Goal: Information Seeking & Learning: Learn about a topic

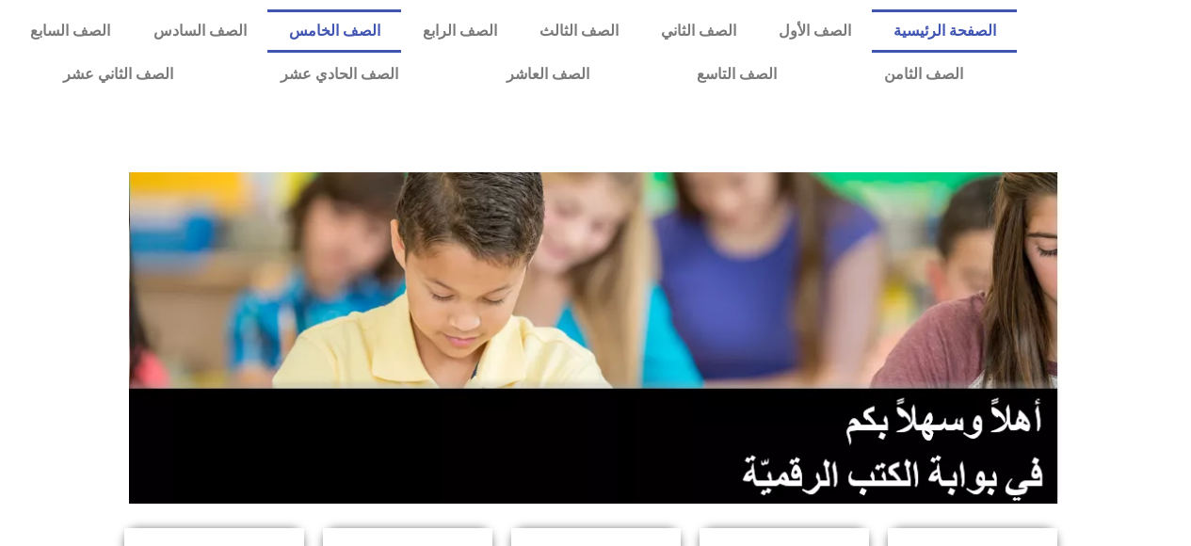
click at [401, 37] on link "الصف الخامس" at bounding box center [334, 30] width 134 height 43
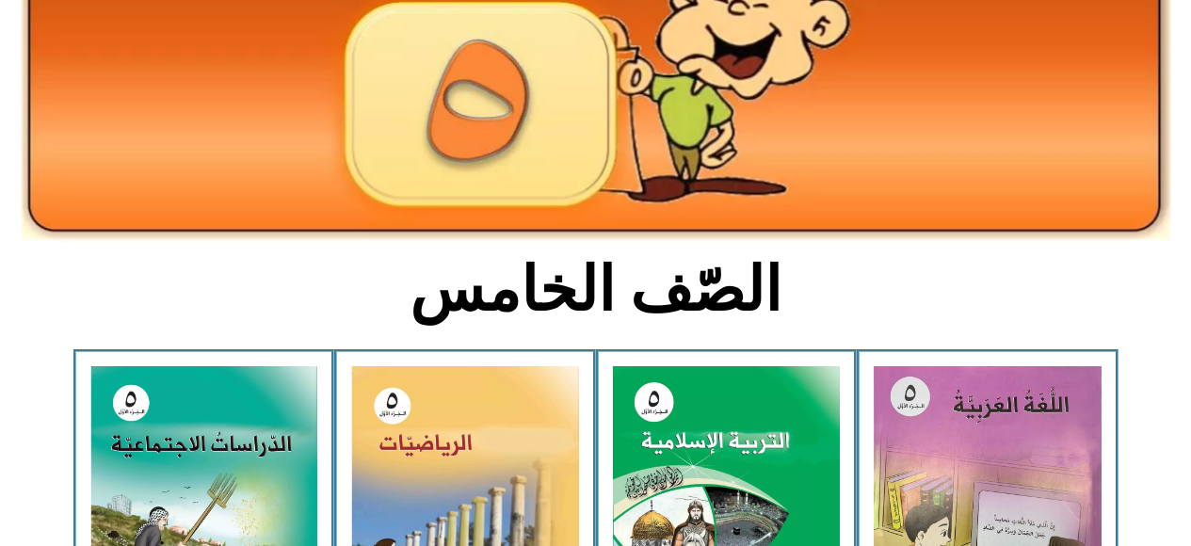
scroll to position [267, 0]
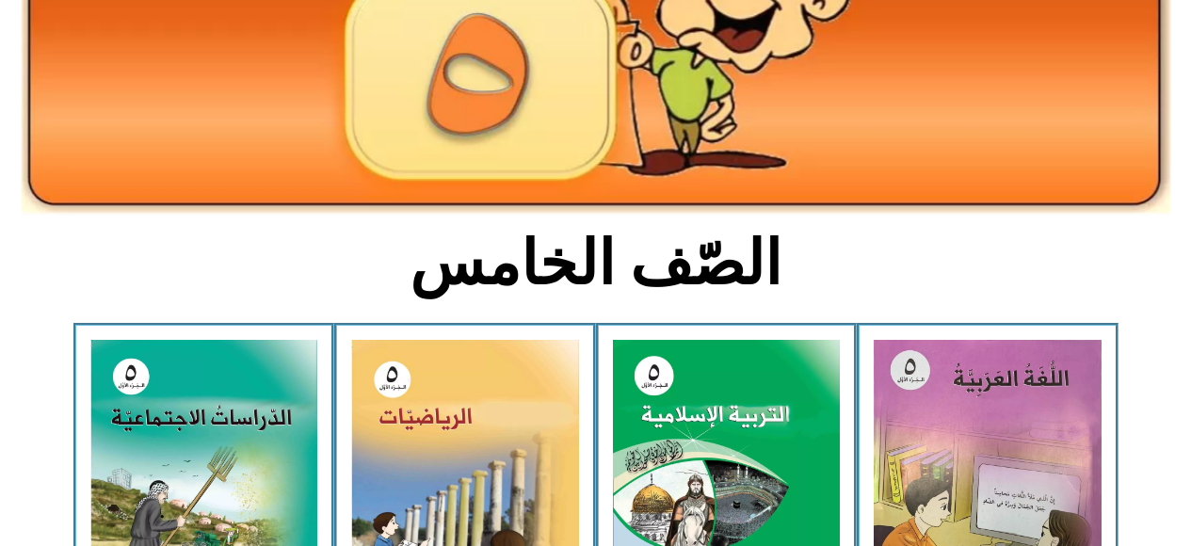
click at [682, 471] on img at bounding box center [727, 481] width 228 height 283
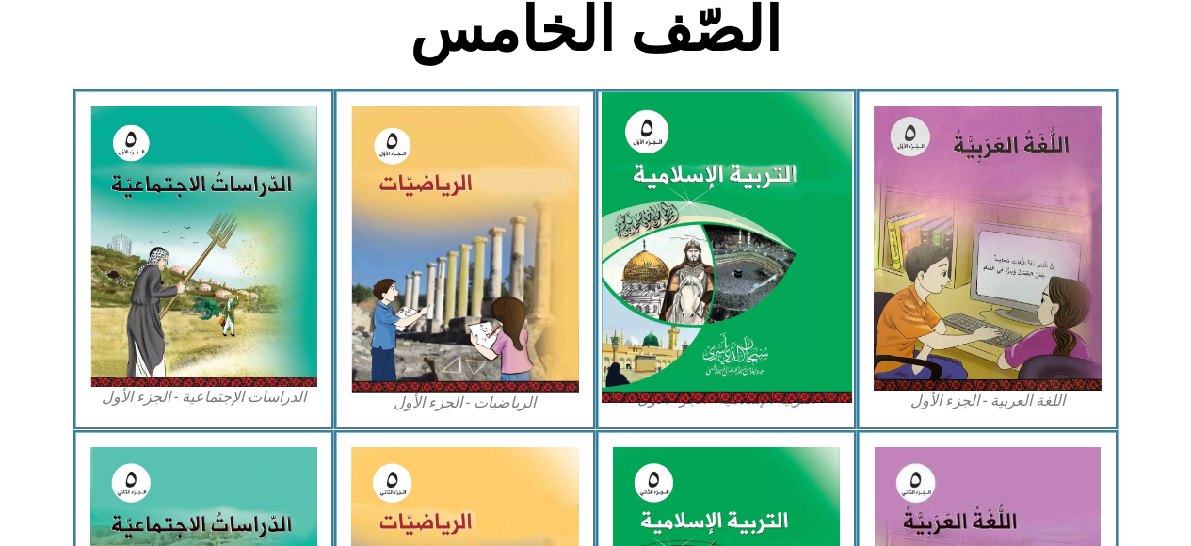
scroll to position [505, 0]
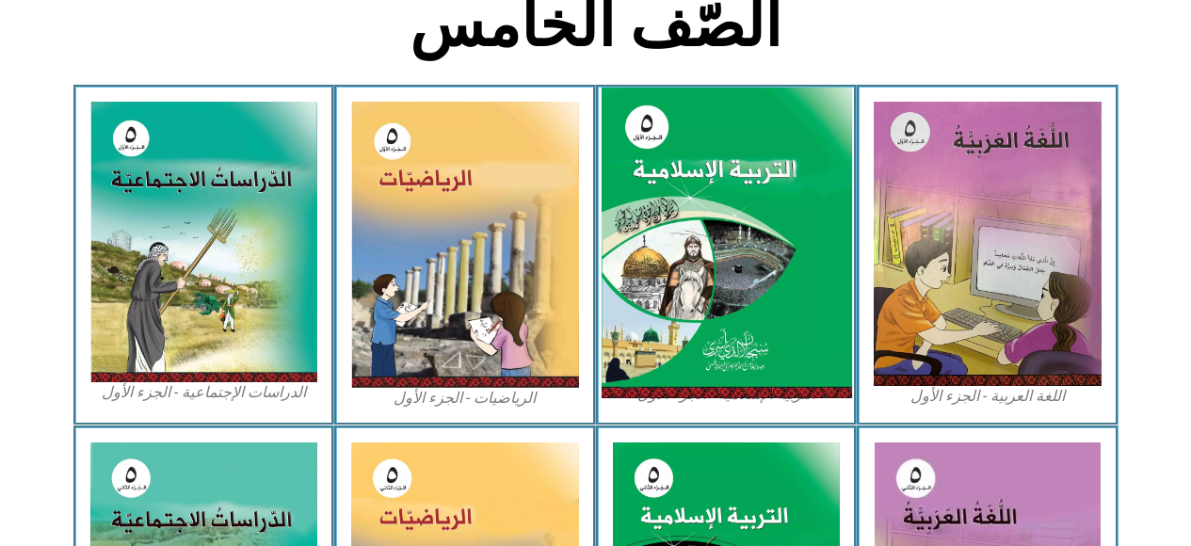
click at [811, 218] on img at bounding box center [726, 244] width 251 height 312
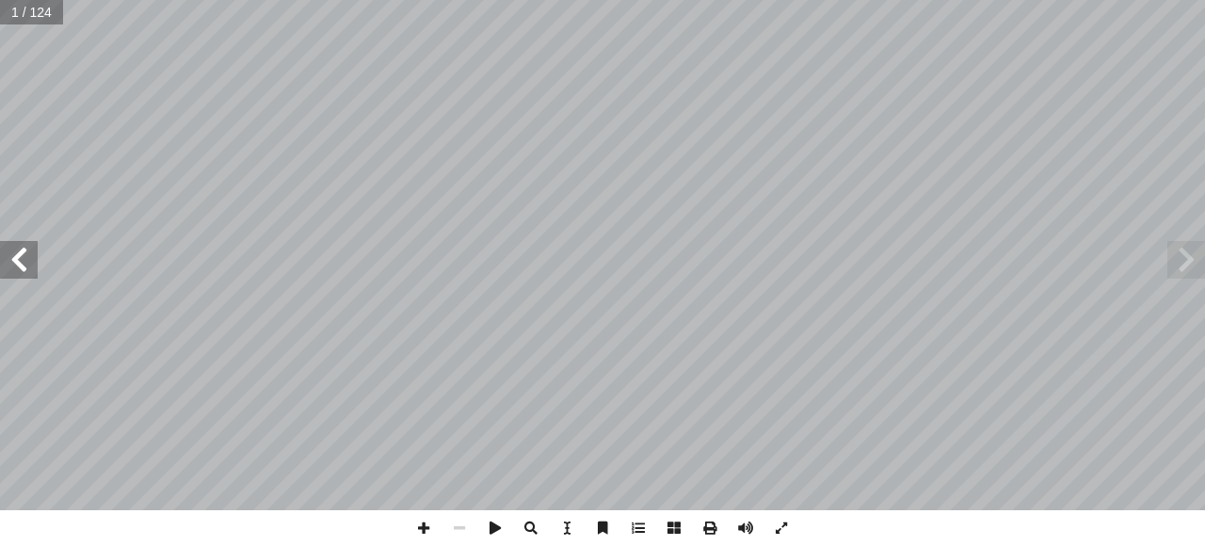
click at [12, 260] on span at bounding box center [19, 260] width 38 height 38
click at [15, 267] on span at bounding box center [19, 260] width 38 height 38
click at [8, 267] on span at bounding box center [19, 260] width 38 height 38
click at [12, 264] on span at bounding box center [19, 260] width 38 height 38
click at [10, 266] on span at bounding box center [19, 260] width 38 height 38
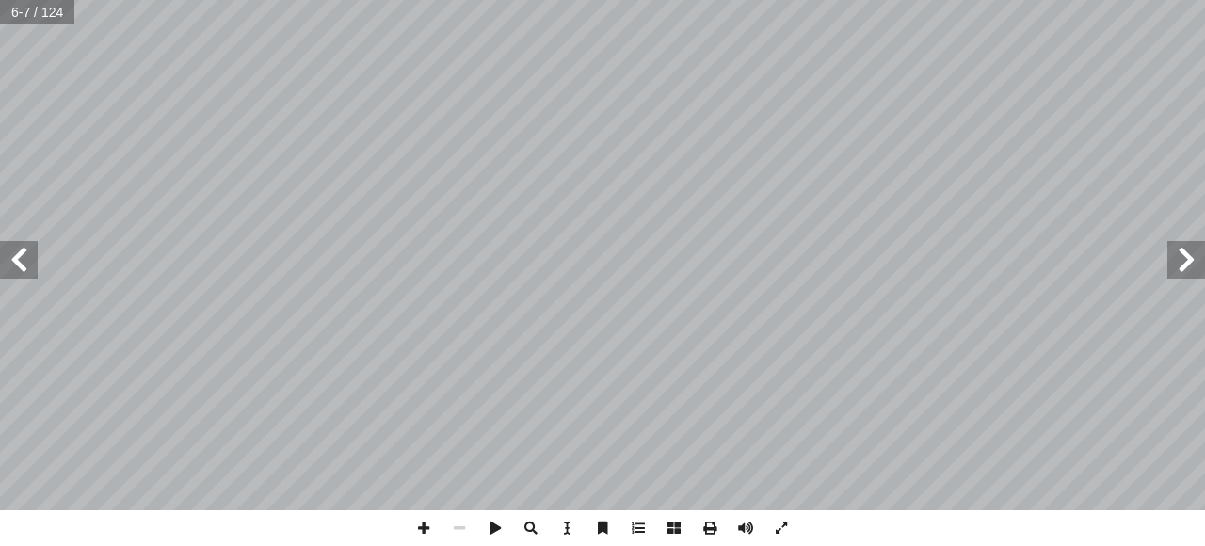
click at [12, 267] on span at bounding box center [19, 260] width 38 height 38
click at [32, 264] on span at bounding box center [19, 260] width 38 height 38
click at [21, 257] on span at bounding box center [19, 260] width 38 height 38
click at [17, 259] on span at bounding box center [19, 260] width 38 height 38
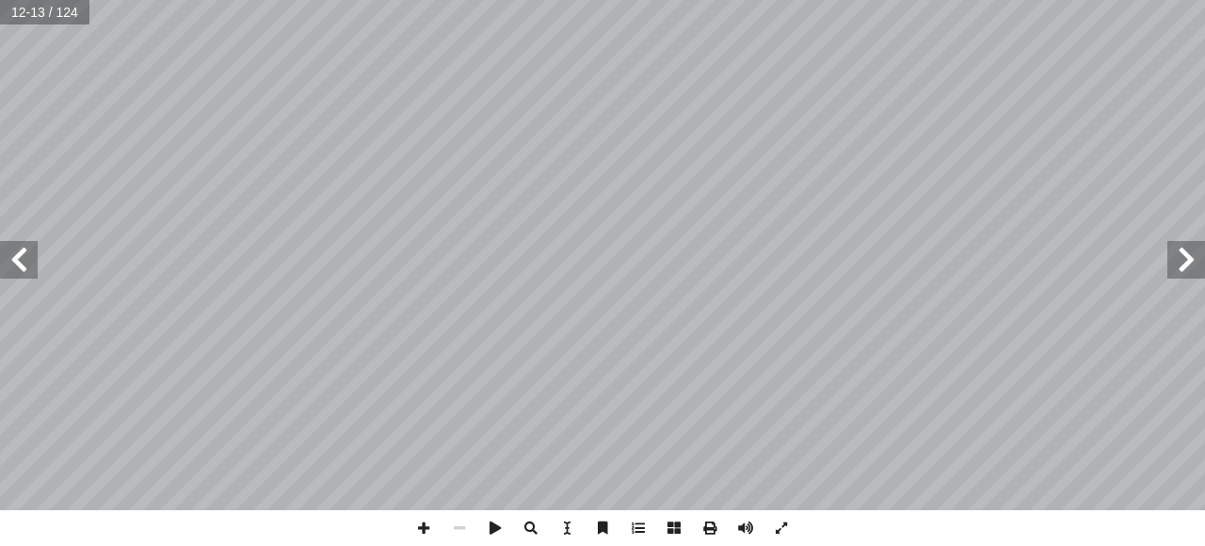
click at [17, 259] on span at bounding box center [19, 260] width 38 height 38
click at [27, 259] on span at bounding box center [19, 260] width 38 height 38
click at [24, 264] on span at bounding box center [19, 260] width 38 height 38
click at [26, 261] on span at bounding box center [19, 260] width 38 height 38
click at [32, 253] on span at bounding box center [19, 260] width 38 height 38
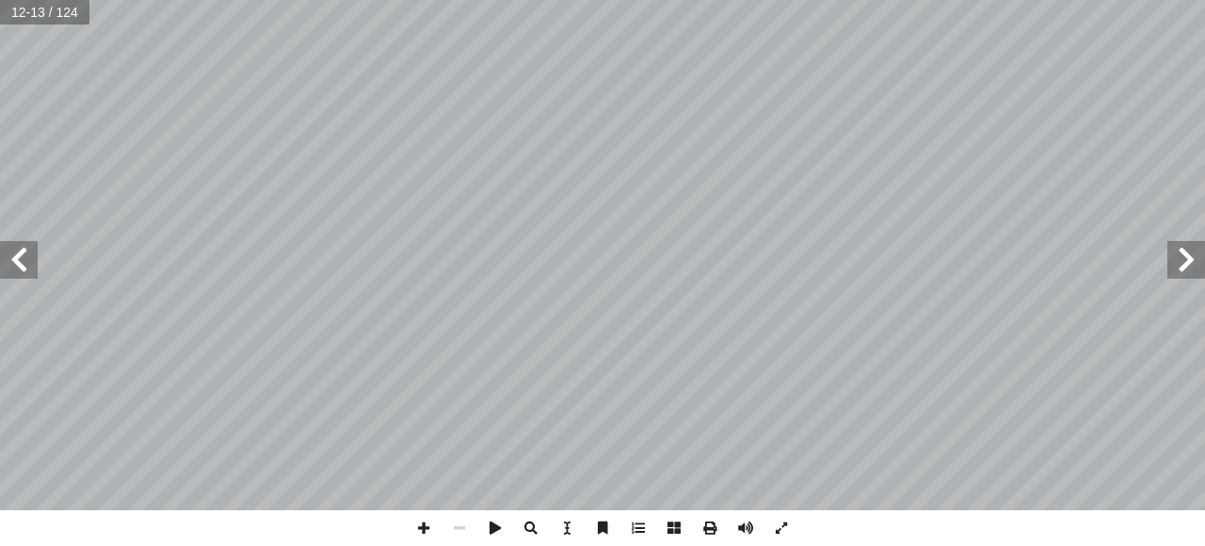
click at [32, 253] on span at bounding box center [19, 260] width 38 height 38
click at [29, 259] on span at bounding box center [19, 260] width 38 height 38
click at [19, 253] on span at bounding box center [19, 260] width 38 height 38
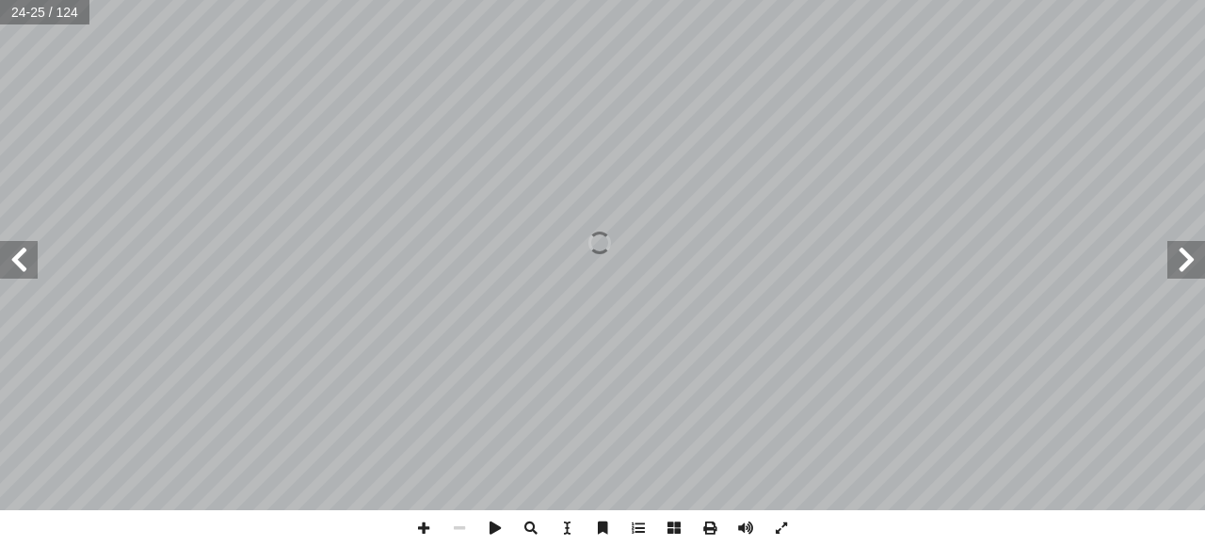
click at [24, 249] on span at bounding box center [19, 260] width 38 height 38
click at [24, 251] on span at bounding box center [19, 260] width 38 height 38
click at [23, 259] on span at bounding box center [19, 260] width 38 height 38
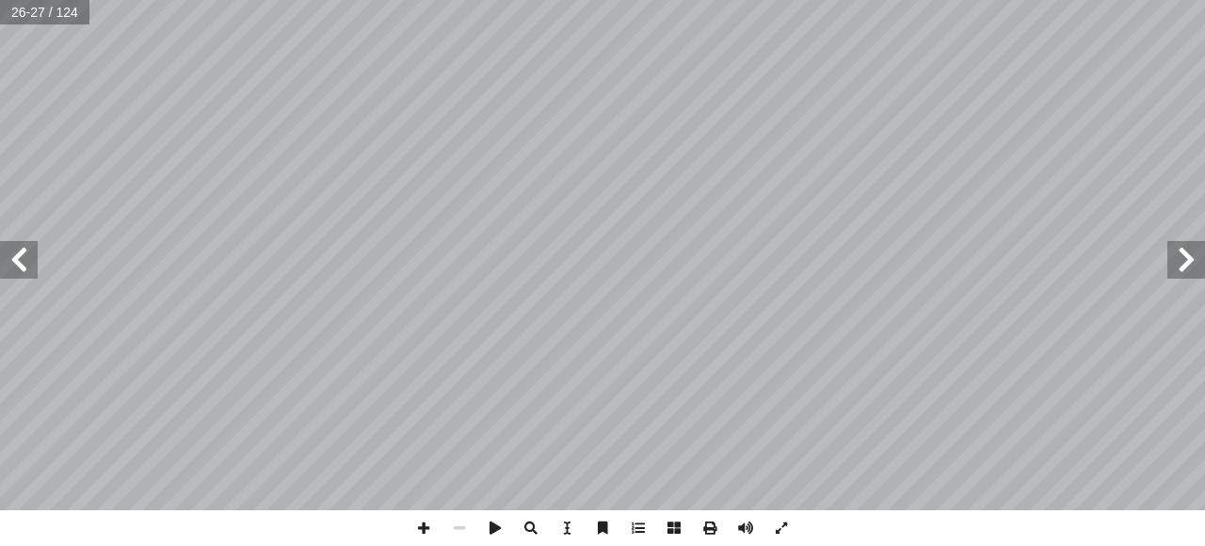
click at [21, 256] on span at bounding box center [19, 260] width 38 height 38
click at [27, 263] on span at bounding box center [19, 260] width 38 height 38
click at [28, 262] on span at bounding box center [19, 260] width 38 height 38
click at [28, 260] on span at bounding box center [19, 260] width 38 height 38
click at [21, 256] on span at bounding box center [19, 260] width 38 height 38
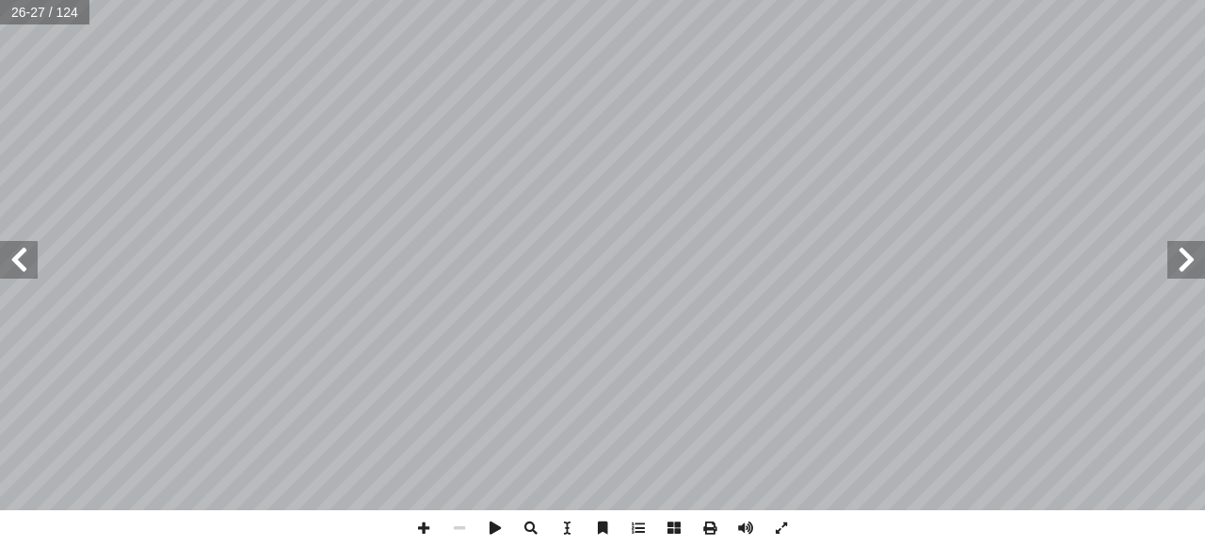
click at [21, 256] on span at bounding box center [19, 260] width 38 height 38
click at [19, 256] on span at bounding box center [19, 260] width 38 height 38
click at [23, 256] on span at bounding box center [19, 260] width 38 height 38
click at [16, 251] on span at bounding box center [19, 260] width 38 height 38
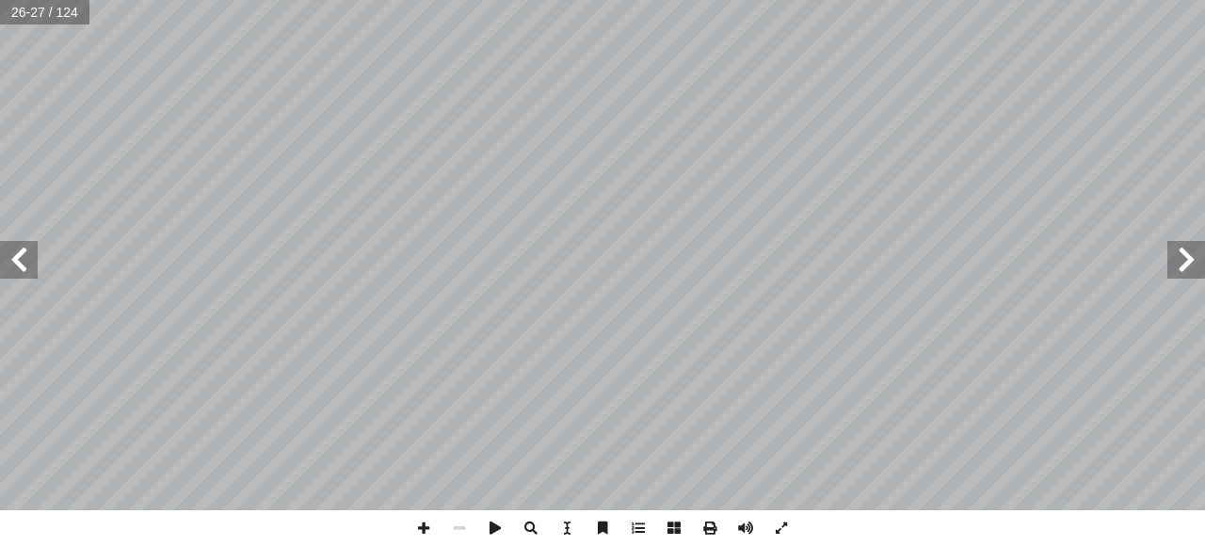
click at [16, 251] on span at bounding box center [19, 260] width 38 height 38
click at [2, 251] on span at bounding box center [19, 260] width 38 height 38
click at [12, 264] on span at bounding box center [19, 260] width 38 height 38
click at [1182, 258] on span at bounding box center [1187, 260] width 38 height 38
click at [1196, 264] on span at bounding box center [1187, 260] width 38 height 38
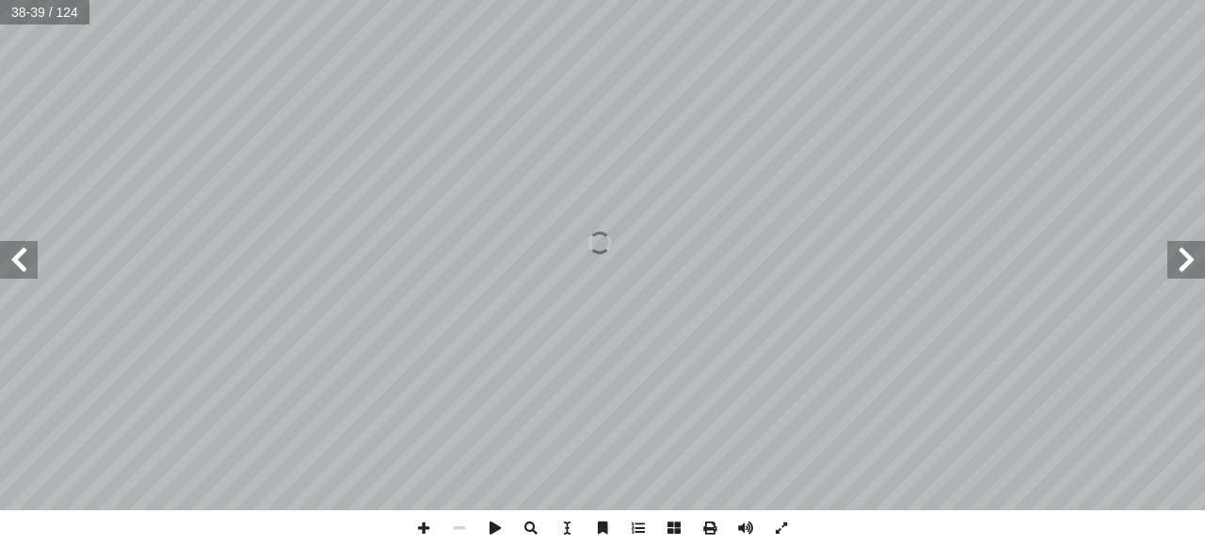
click at [1175, 254] on span at bounding box center [1187, 260] width 38 height 38
click at [35, 275] on span at bounding box center [19, 260] width 38 height 38
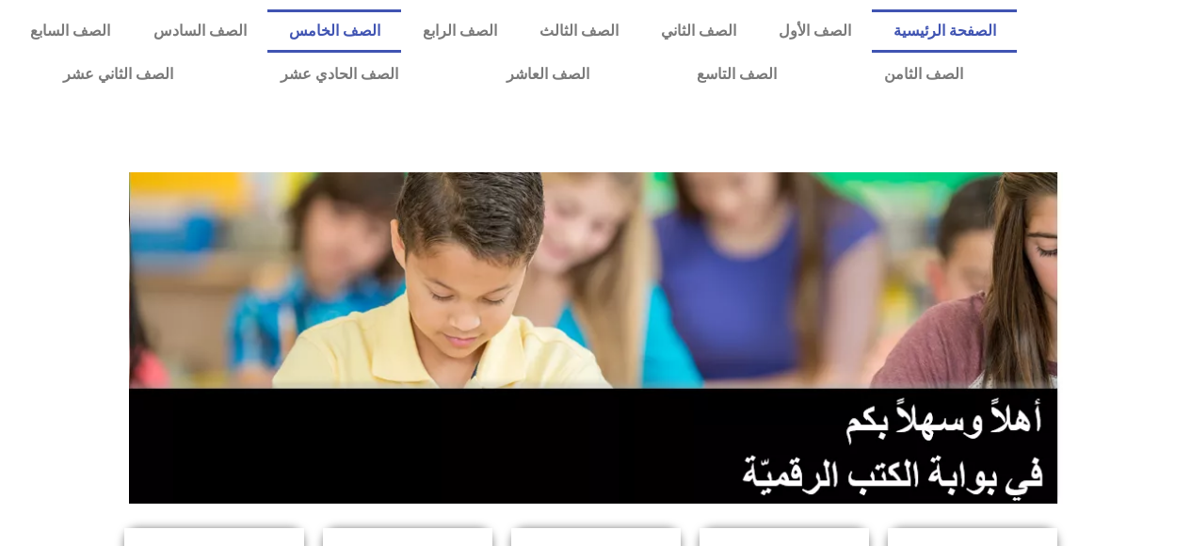
click at [398, 30] on link "الصف الخامس" at bounding box center [334, 30] width 134 height 43
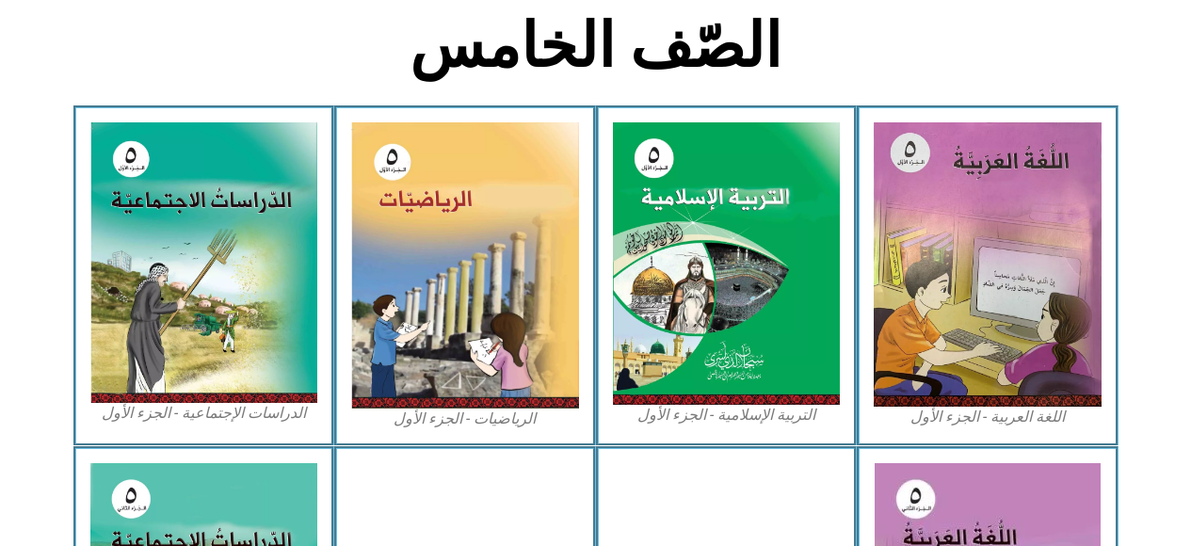
scroll to position [487, 0]
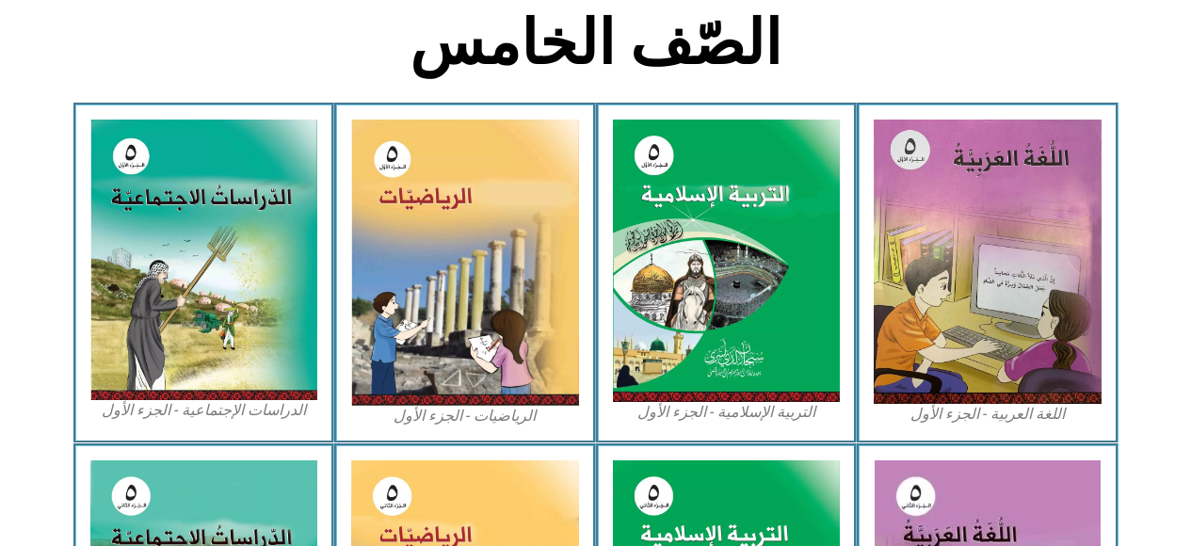
click at [702, 317] on img at bounding box center [727, 261] width 228 height 283
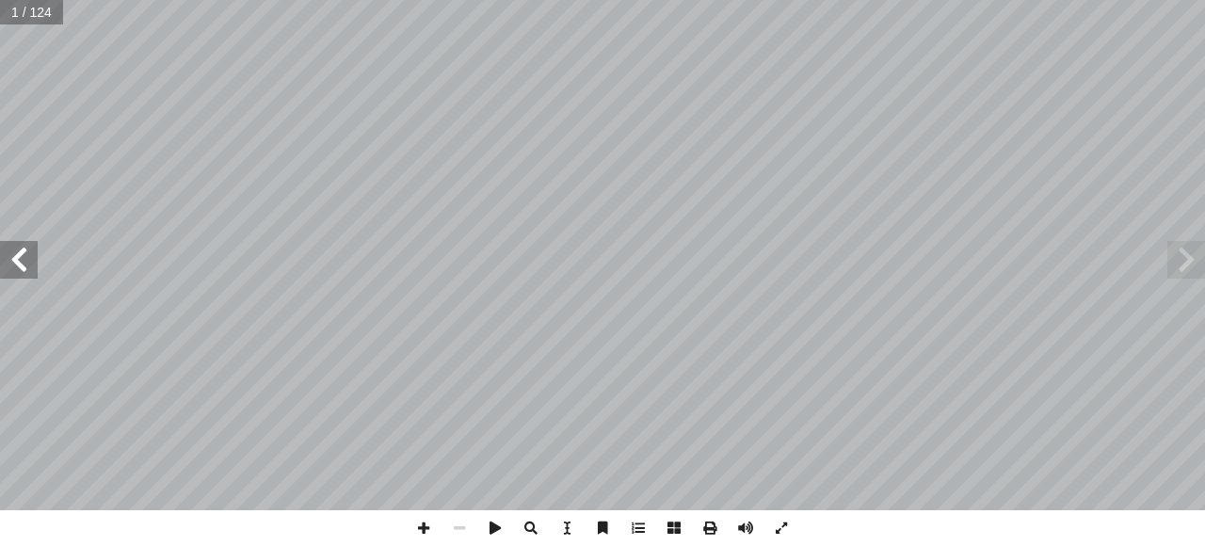
click at [17, 253] on span at bounding box center [19, 260] width 38 height 38
click at [7, 250] on span at bounding box center [19, 260] width 38 height 38
click at [0, 256] on span at bounding box center [19, 260] width 38 height 38
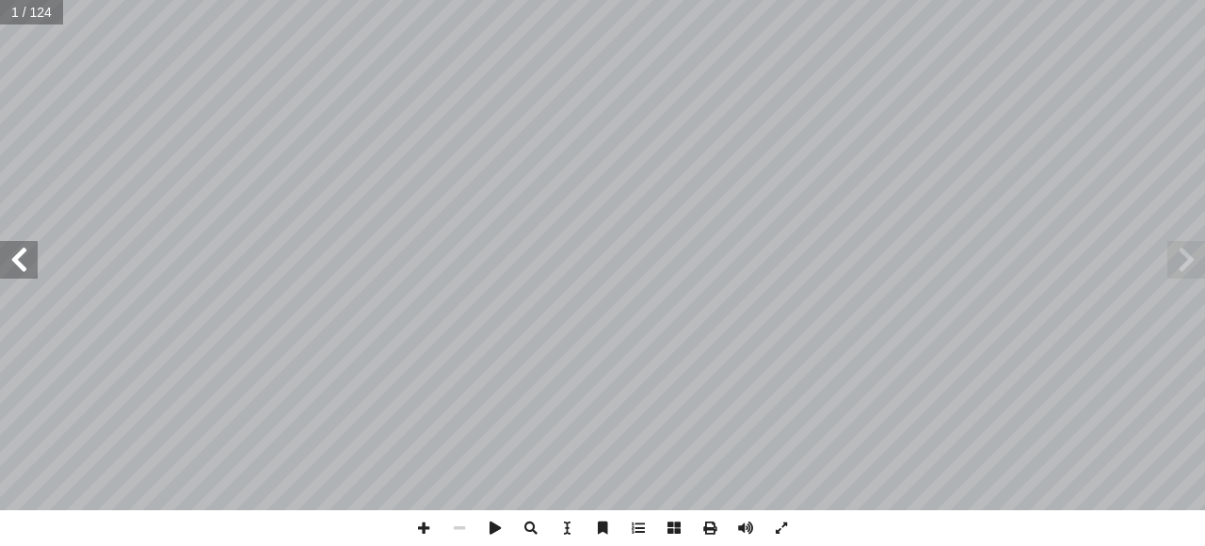
click at [0, 256] on span at bounding box center [19, 260] width 38 height 38
click at [0, 251] on span at bounding box center [19, 260] width 38 height 38
click at [0, 249] on span at bounding box center [19, 260] width 38 height 38
click at [0, 260] on span at bounding box center [19, 260] width 38 height 38
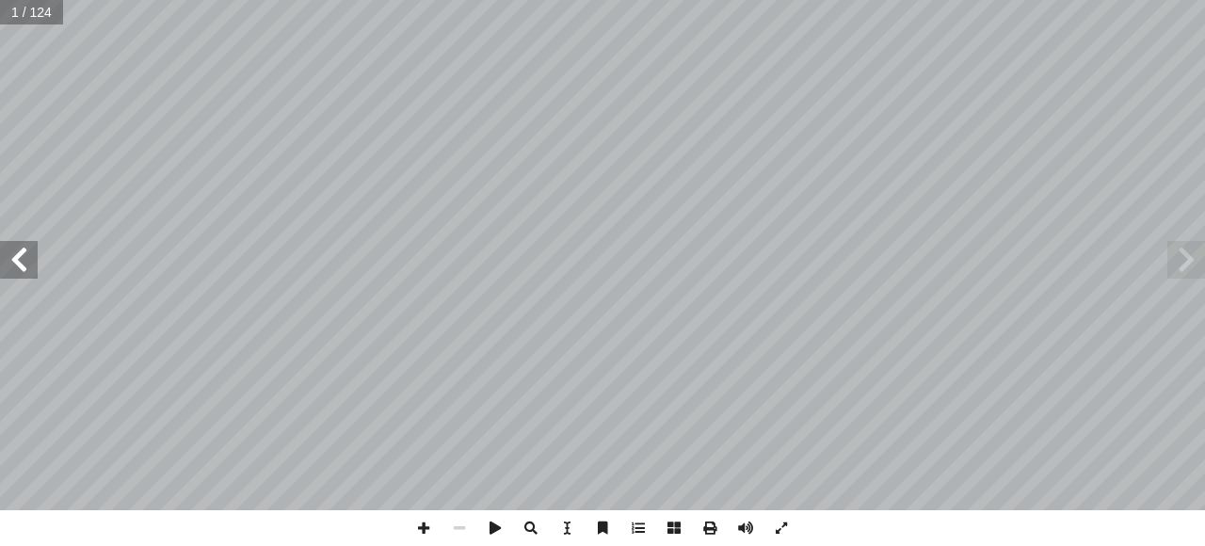
click at [0, 260] on span at bounding box center [19, 260] width 38 height 38
click at [0, 253] on span at bounding box center [19, 260] width 38 height 38
click at [12, 245] on span at bounding box center [19, 260] width 38 height 38
click at [17, 259] on span at bounding box center [19, 260] width 38 height 38
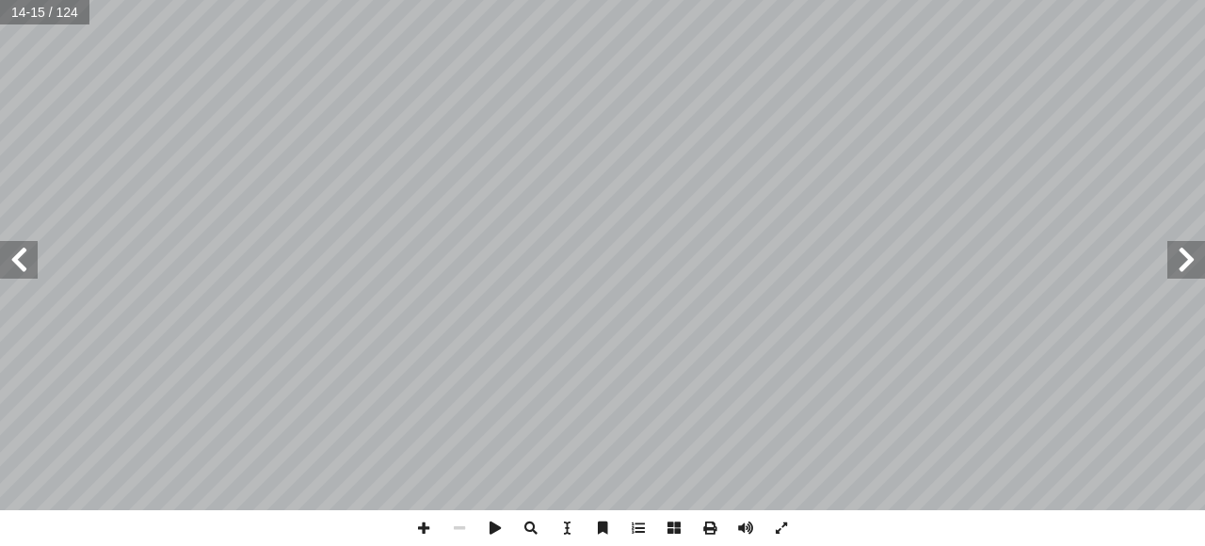
click at [17, 259] on span at bounding box center [19, 260] width 38 height 38
click at [6, 257] on span at bounding box center [19, 260] width 38 height 38
click at [1, 254] on span at bounding box center [19, 260] width 38 height 38
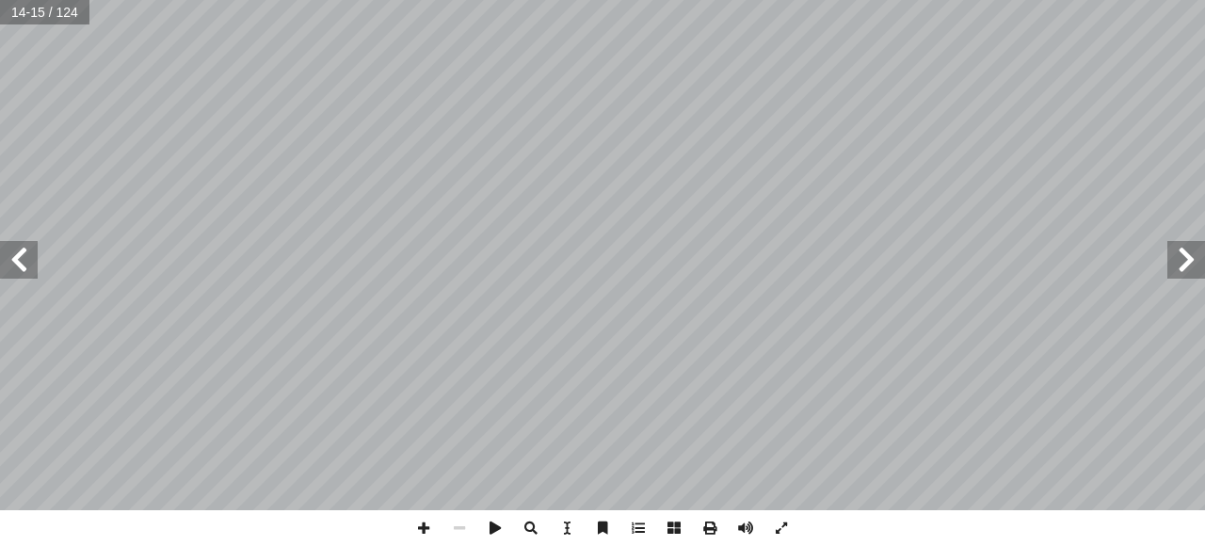
click at [2, 253] on span at bounding box center [19, 260] width 38 height 38
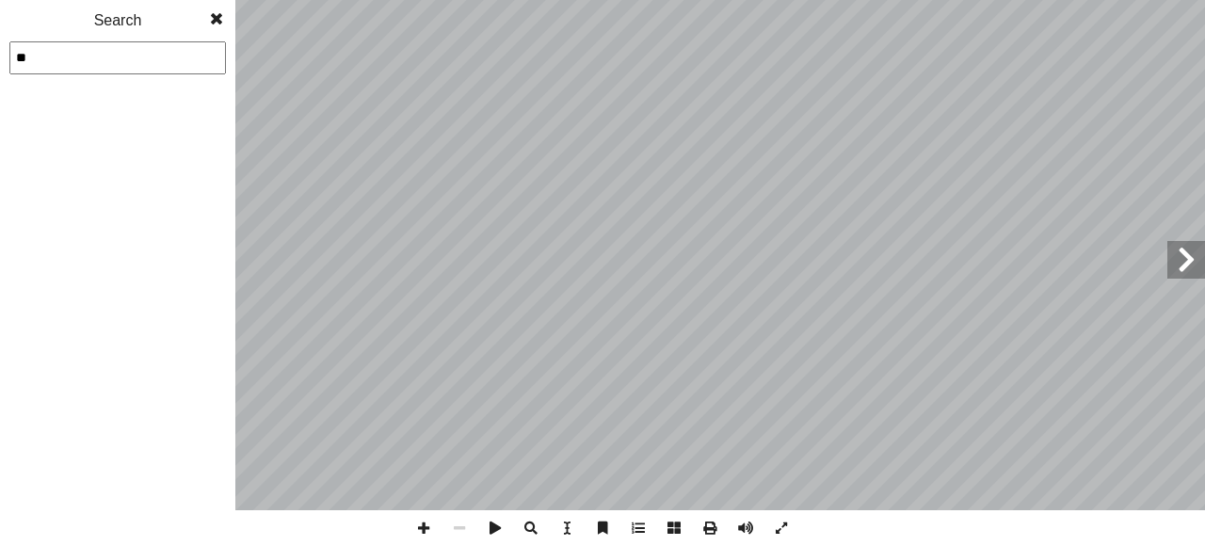
type input "**"
click at [59, 305] on div "1 2 3 4 5 6 7 8 9 10 11 12 13 14 15 16 17 18 19 20 21 22 23 24 25 26 27 28 29 3…" at bounding box center [117, 333] width 235 height 425
click at [1189, 269] on span at bounding box center [1187, 260] width 38 height 38
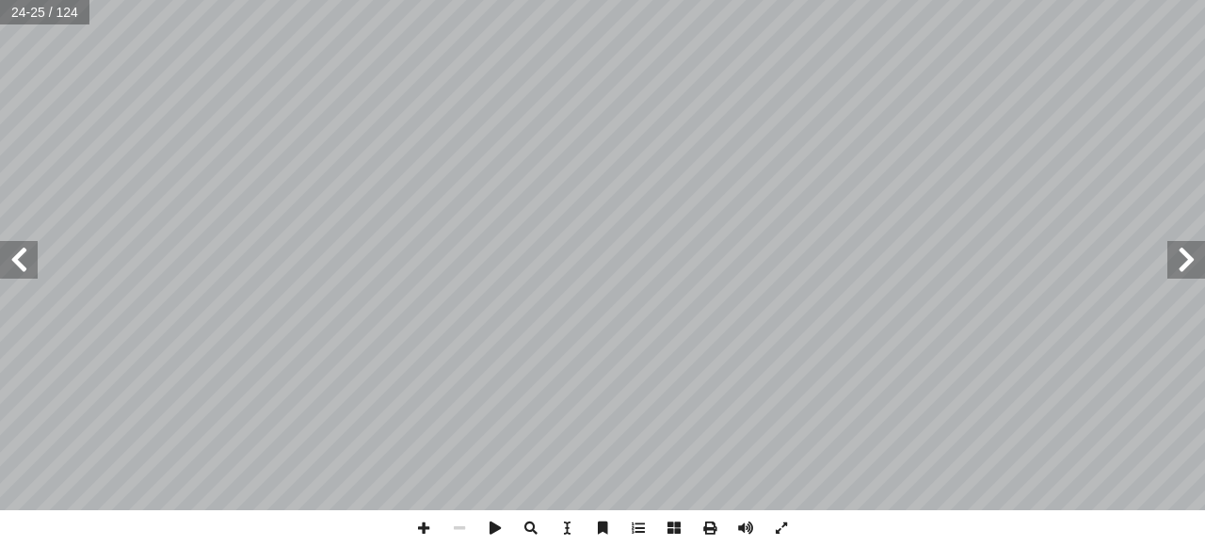
click at [21, 264] on span at bounding box center [19, 260] width 38 height 38
click at [1, 254] on span at bounding box center [19, 260] width 38 height 38
click at [0, 249] on span at bounding box center [19, 260] width 38 height 38
click at [0, 251] on span at bounding box center [19, 260] width 38 height 38
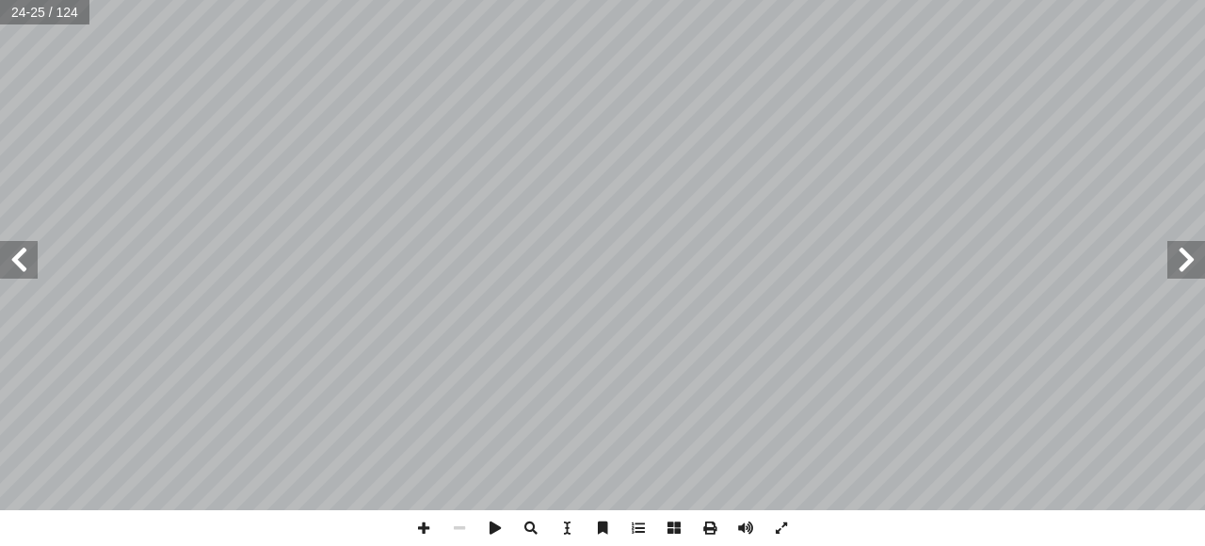
click at [0, 251] on span at bounding box center [19, 260] width 38 height 38
click at [0, 249] on span at bounding box center [19, 260] width 38 height 38
click at [0, 253] on span at bounding box center [19, 260] width 38 height 38
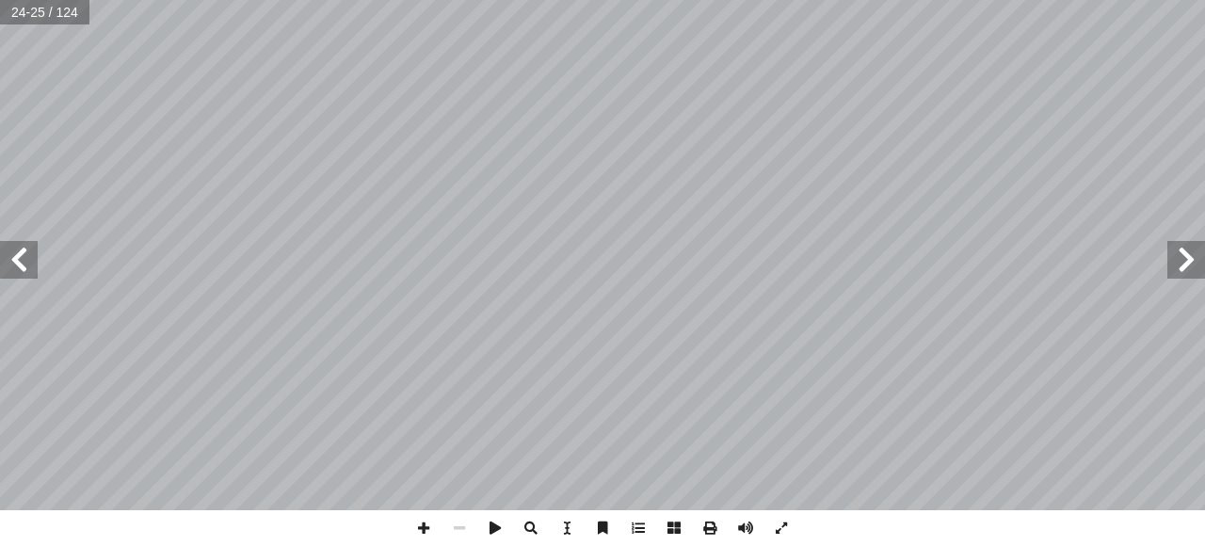
click at [0, 249] on span at bounding box center [19, 260] width 38 height 38
click at [0, 256] on span at bounding box center [19, 260] width 38 height 38
click at [0, 259] on span at bounding box center [19, 260] width 38 height 38
click at [1198, 268] on span at bounding box center [1187, 260] width 38 height 38
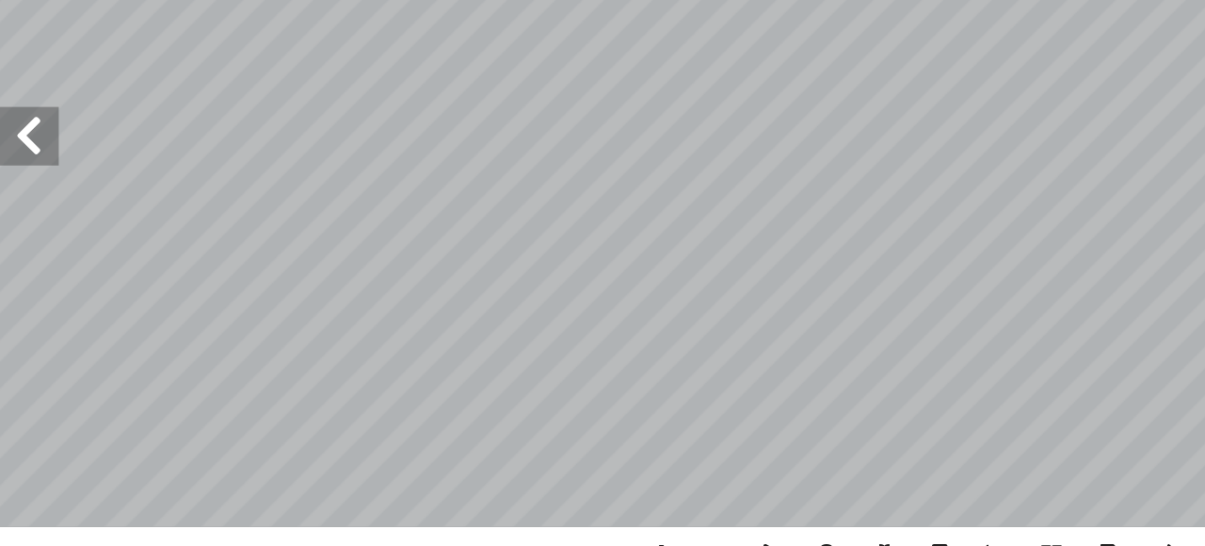
click at [20, 267] on span at bounding box center [19, 260] width 38 height 38
